Goal: Task Accomplishment & Management: Use online tool/utility

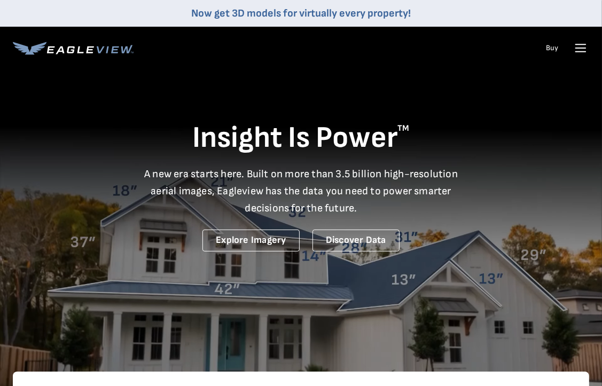
click at [579, 49] on icon at bounding box center [580, 48] width 17 height 17
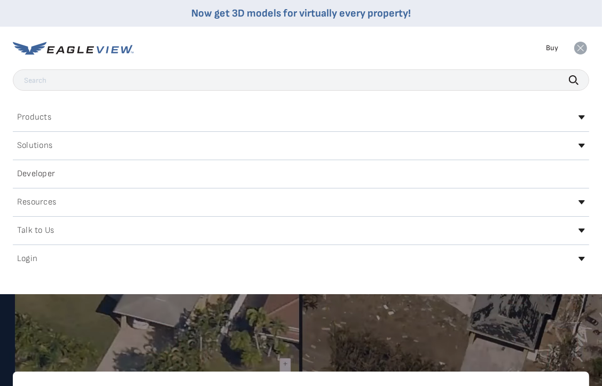
click at [582, 48] on icon at bounding box center [581, 48] width 13 height 13
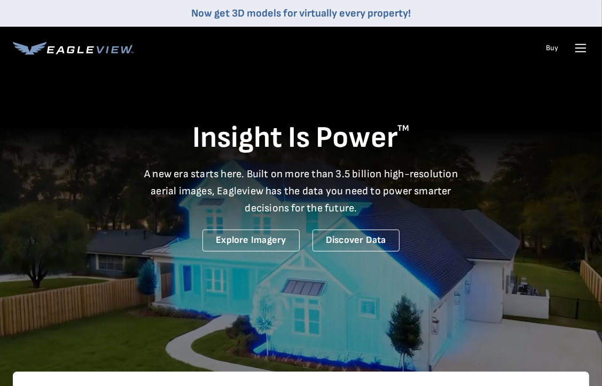
click at [79, 50] on icon at bounding box center [73, 48] width 121 height 13
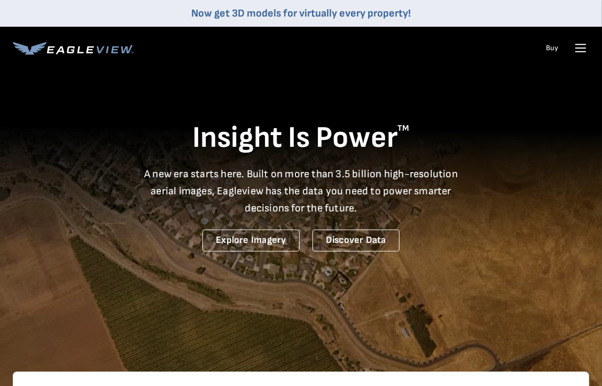
click at [34, 48] on icon at bounding box center [30, 48] width 34 height 13
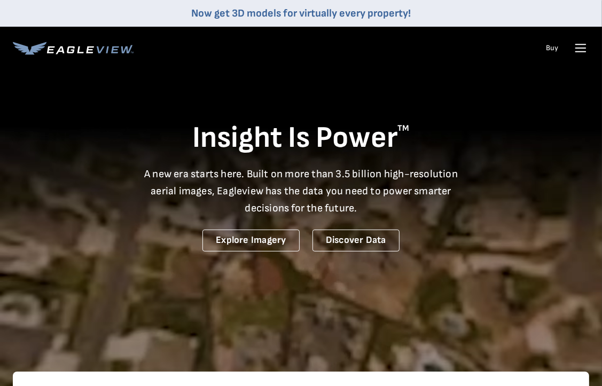
click at [576, 49] on icon at bounding box center [580, 48] width 17 height 17
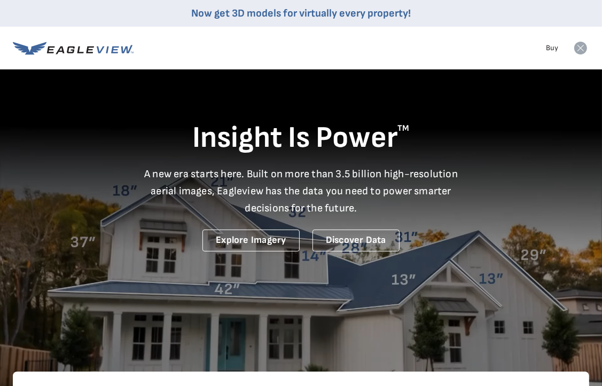
click at [581, 48] on icon at bounding box center [581, 48] width 13 height 13
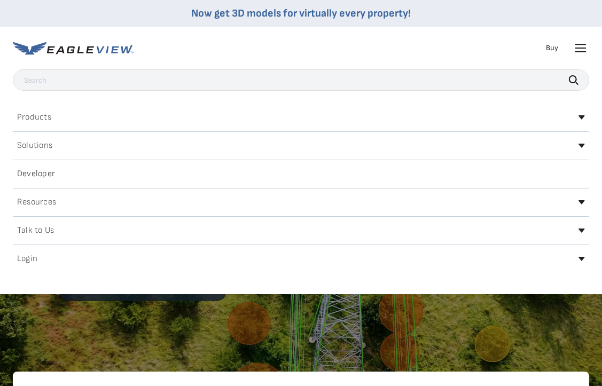
click at [581, 258] on icon at bounding box center [582, 259] width 6 height 4
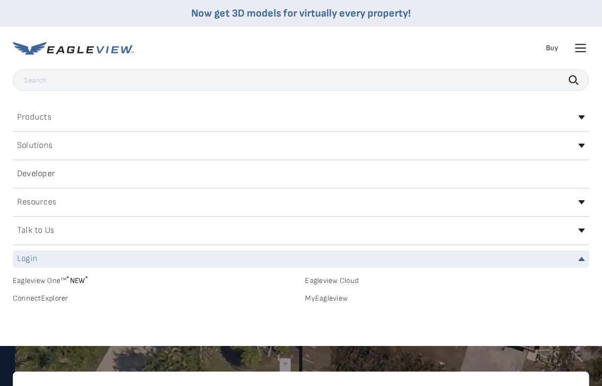
click at [321, 298] on link "MyEagleview" at bounding box center [448, 299] width 284 height 10
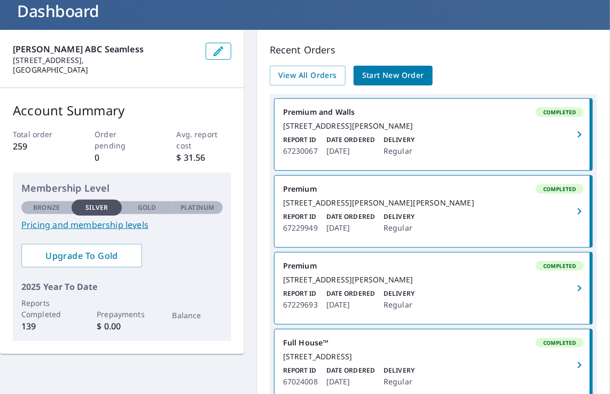
scroll to position [76, 0]
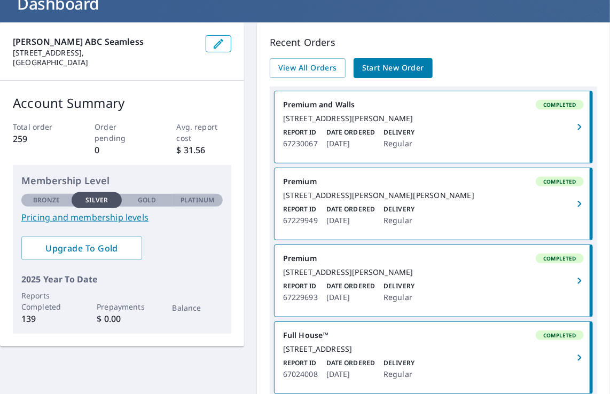
click at [578, 207] on icon "button" at bounding box center [580, 204] width 4 height 6
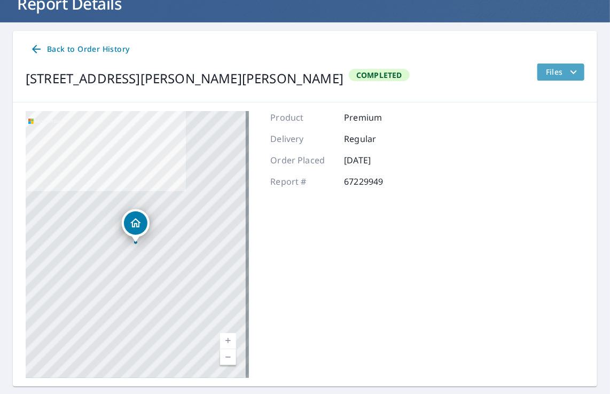
click at [568, 69] on icon "filesDropdownBtn-67229949" at bounding box center [574, 72] width 13 height 13
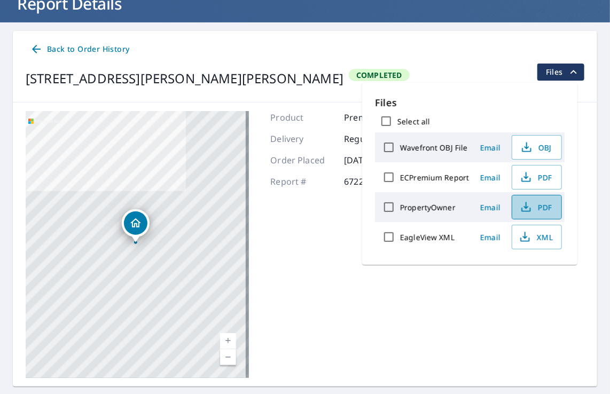
click at [531, 207] on icon "button" at bounding box center [526, 207] width 13 height 13
click at [527, 179] on icon "button" at bounding box center [526, 177] width 13 height 13
